Goal: Task Accomplishment & Management: Use online tool/utility

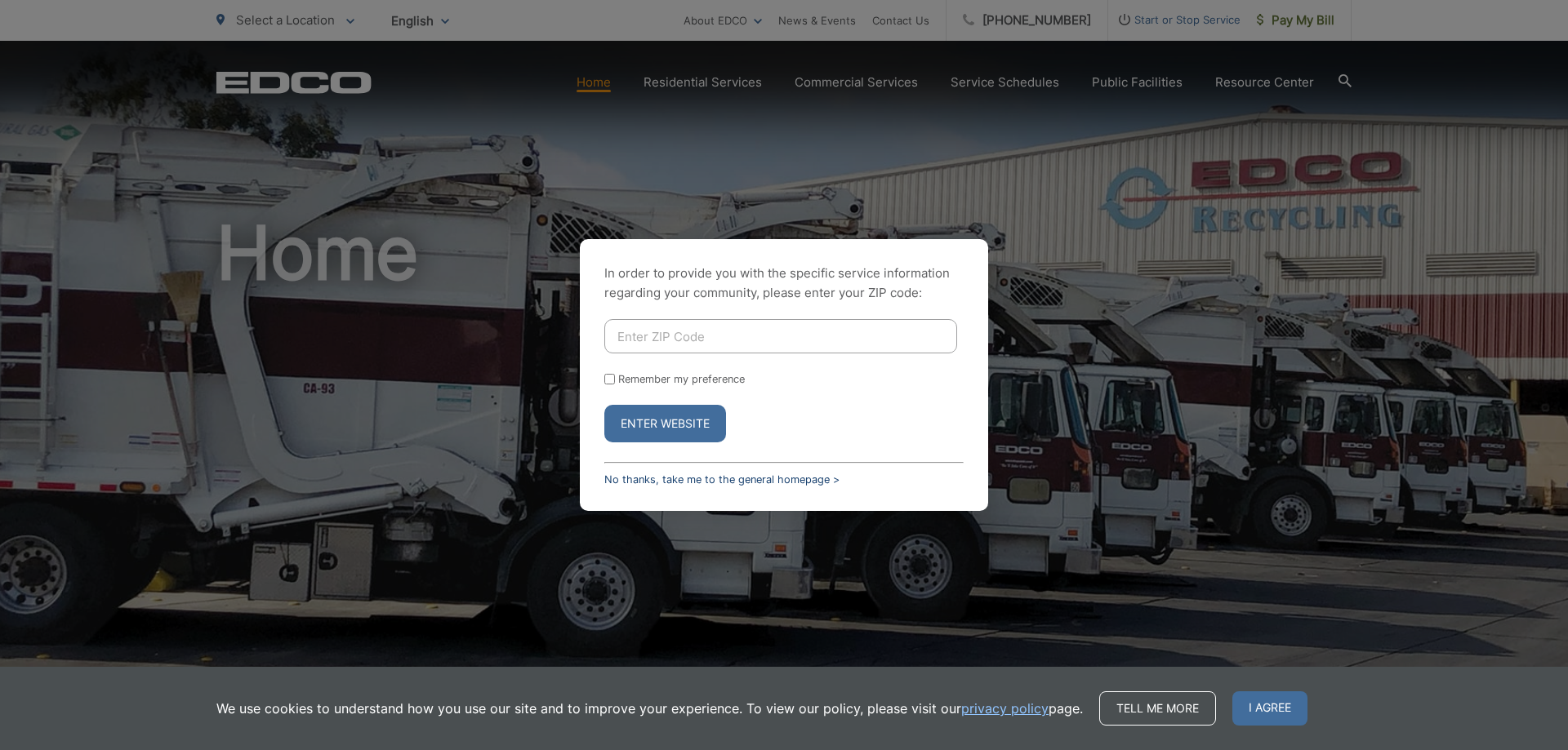
click at [629, 475] on link "No thanks, take me to the general homepage >" at bounding box center [722, 479] width 235 height 12
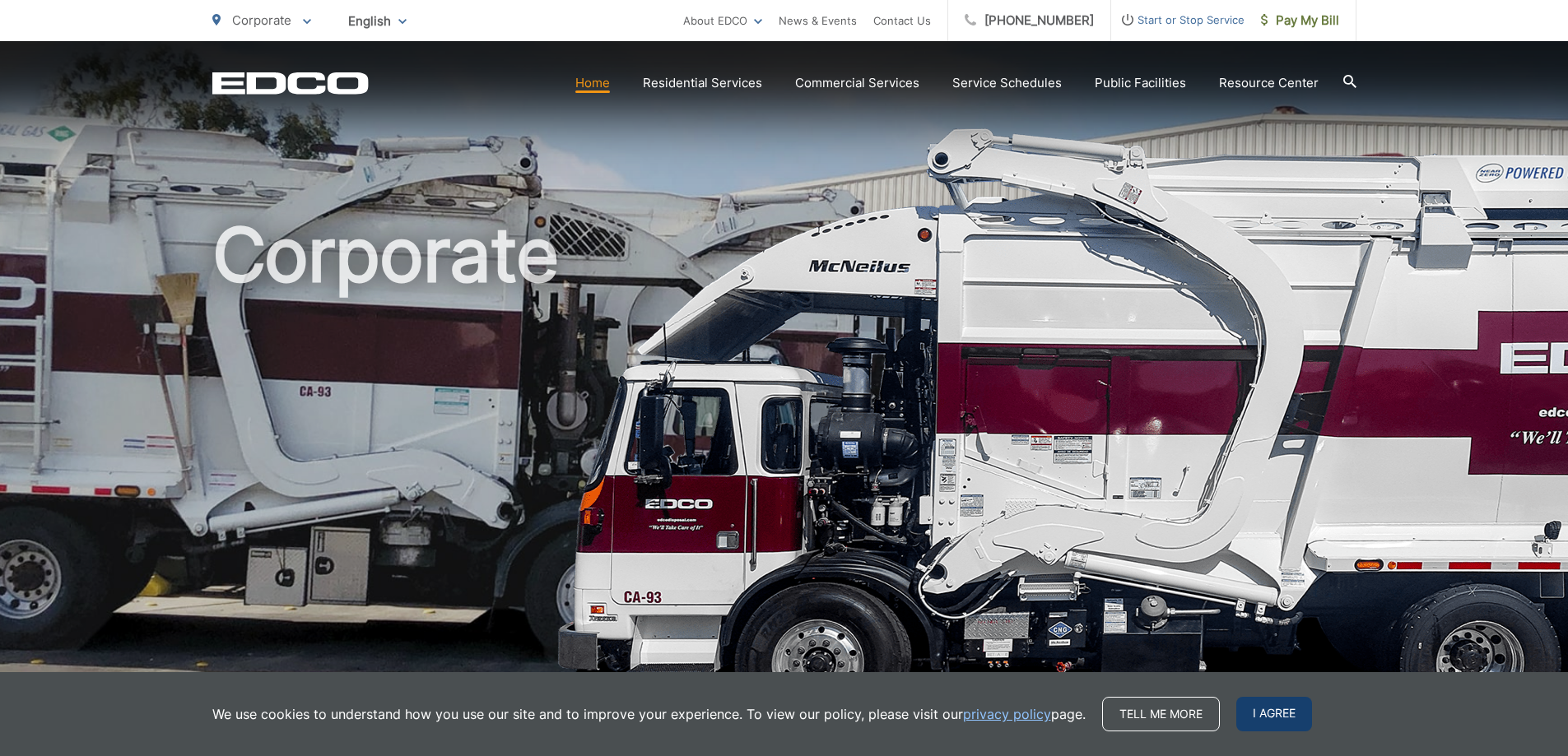
click at [1282, 722] on span "I agree" at bounding box center [1274, 714] width 76 height 34
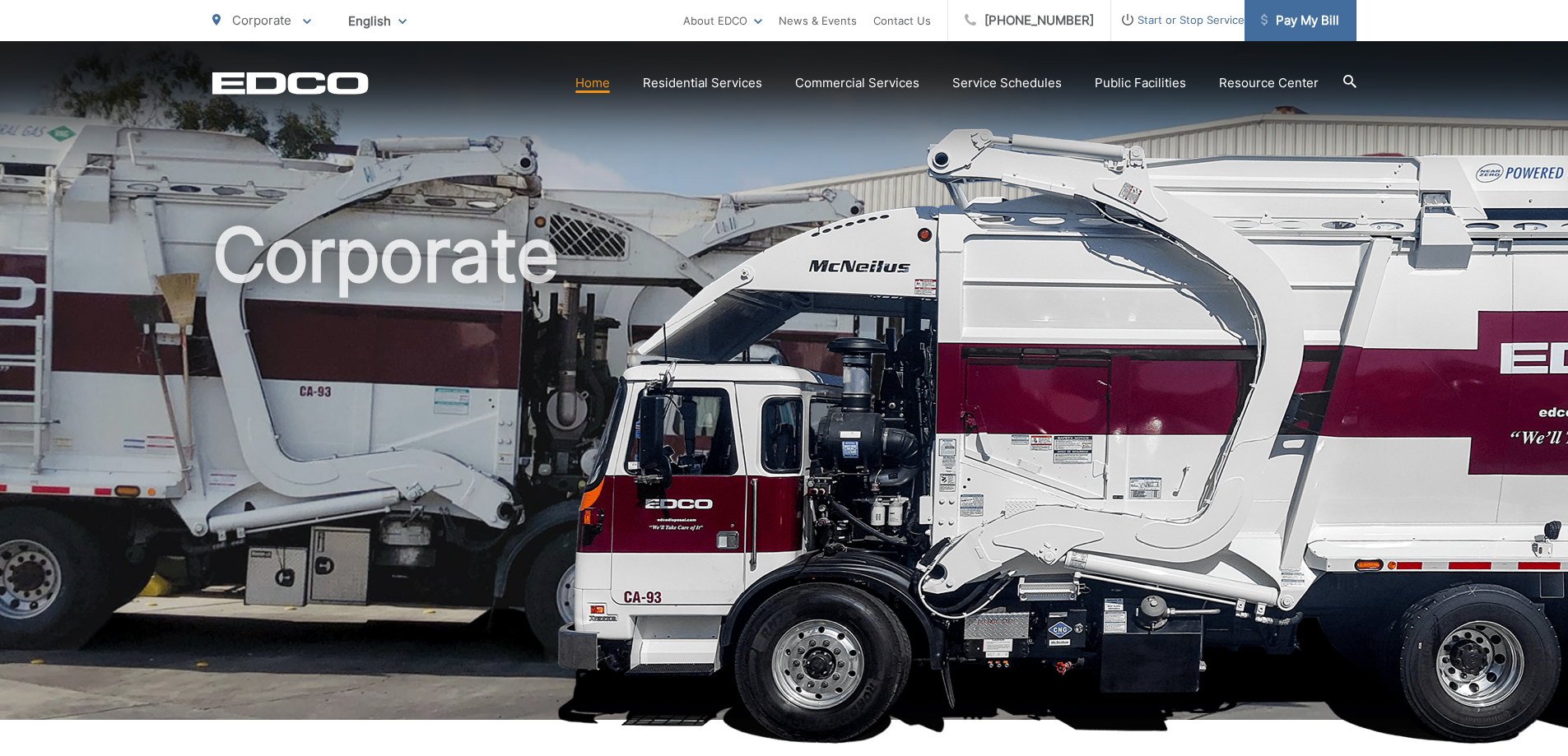
click at [1295, 34] on link "Pay My Bill" at bounding box center [1301, 21] width 112 height 41
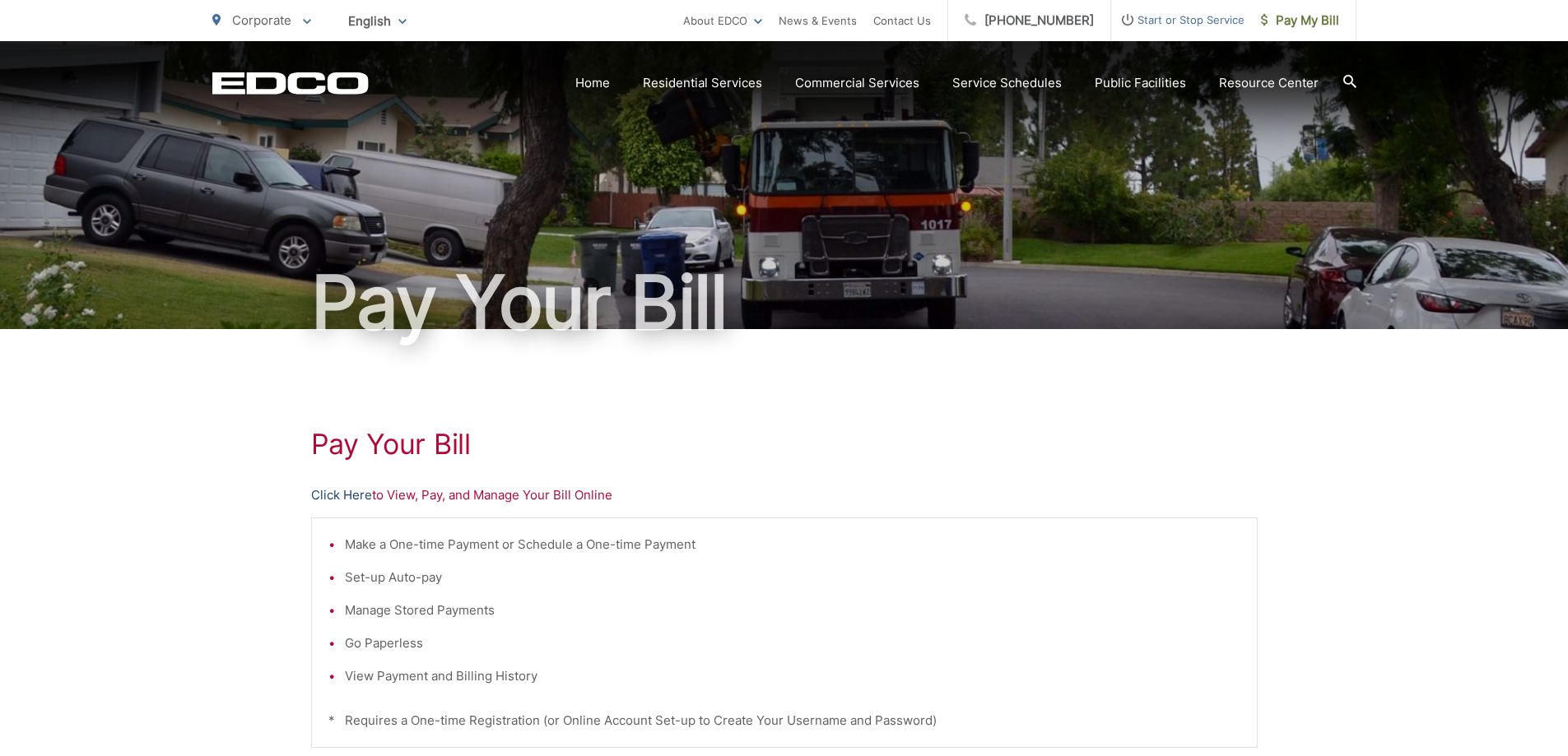
click at [333, 492] on link "Click Here" at bounding box center [341, 495] width 61 height 20
